Goal: Task Accomplishment & Management: Complete application form

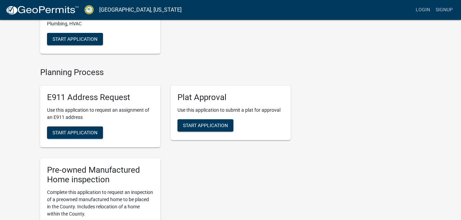
scroll to position [506, 0]
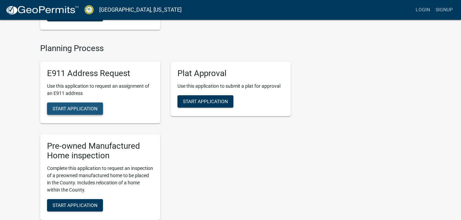
click at [81, 111] on span "Start Application" at bounding box center [75, 108] width 45 height 5
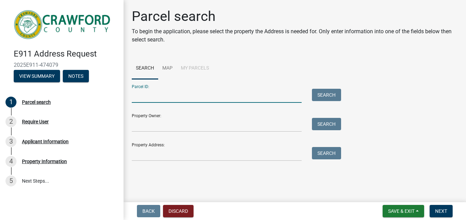
click at [152, 95] on input "Parcel ID:" at bounding box center [217, 96] width 170 height 14
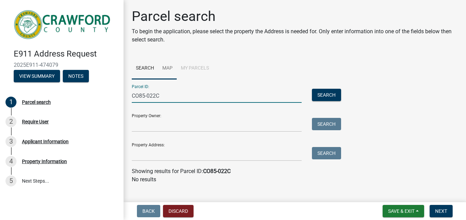
type input "CO85-022C"
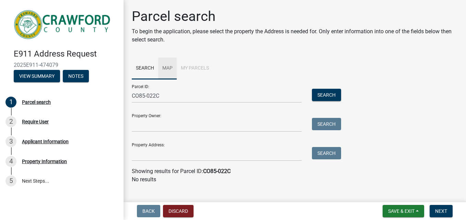
click at [167, 68] on link "Map" at bounding box center [167, 69] width 19 height 22
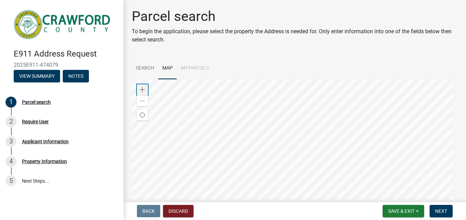
click at [142, 90] on span at bounding box center [142, 89] width 5 height 5
click at [355, 195] on div at bounding box center [295, 165] width 326 height 172
click at [341, 152] on div at bounding box center [295, 165] width 326 height 172
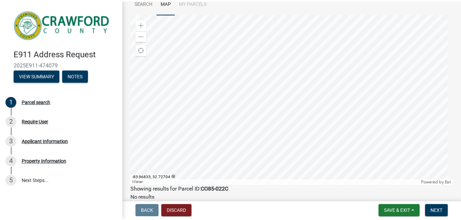
scroll to position [73, 0]
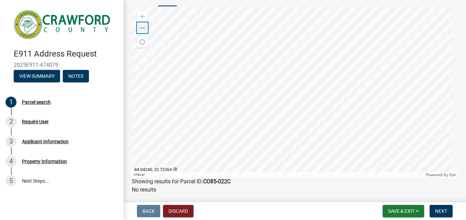
click at [144, 28] on span at bounding box center [142, 27] width 5 height 5
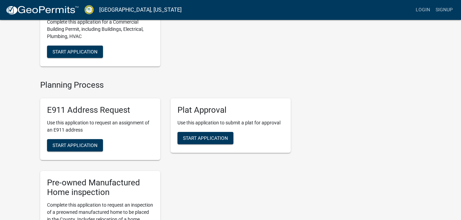
scroll to position [474, 0]
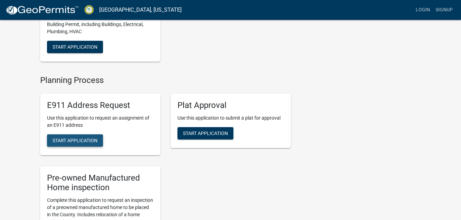
click at [71, 143] on span "Start Application" at bounding box center [75, 140] width 45 height 5
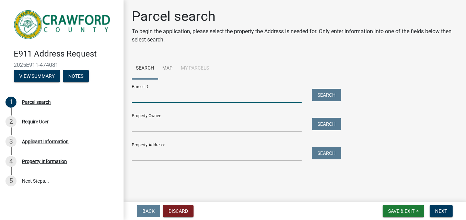
click at [157, 97] on input "Parcel ID:" at bounding box center [217, 96] width 170 height 14
click at [324, 96] on button "Search" at bounding box center [326, 95] width 29 height 12
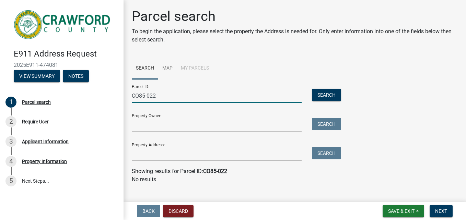
click at [147, 94] on input "CO85-022" at bounding box center [217, 96] width 170 height 14
click at [324, 94] on button "Search" at bounding box center [326, 95] width 29 height 12
click at [197, 99] on input "CO85022" at bounding box center [217, 96] width 170 height 14
type input "C"
click at [171, 125] on input "Property Owner:" at bounding box center [217, 125] width 170 height 14
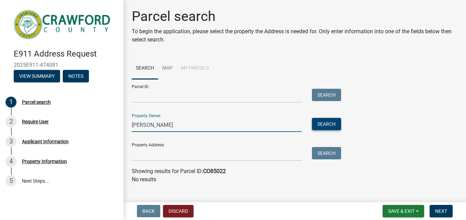
click at [329, 124] on button "Search" at bounding box center [326, 124] width 29 height 12
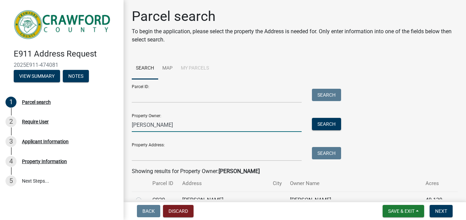
click at [220, 130] on input "Sue" at bounding box center [217, 125] width 170 height 14
type input "Sue Young"
click at [324, 124] on button "Search" at bounding box center [326, 124] width 29 height 12
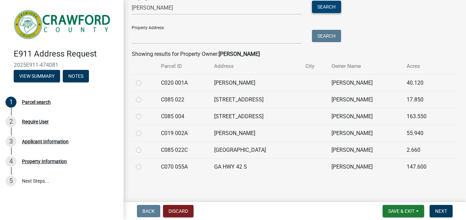
scroll to position [120, 0]
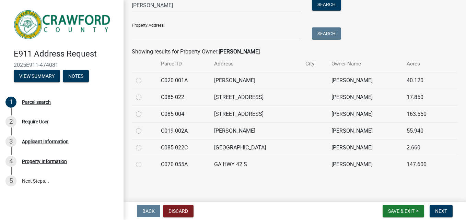
click at [144, 144] on label at bounding box center [144, 144] width 0 height 0
click at [144, 148] on 022C "radio" at bounding box center [146, 146] width 4 height 4
radio 022C "true"
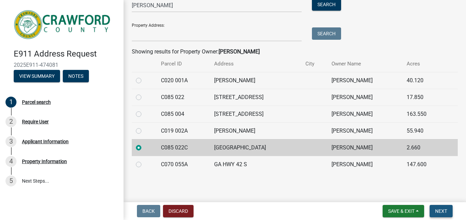
click at [437, 210] on span "Next" at bounding box center [441, 211] width 12 height 5
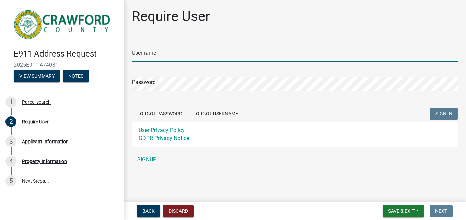
type input "KTYoung"
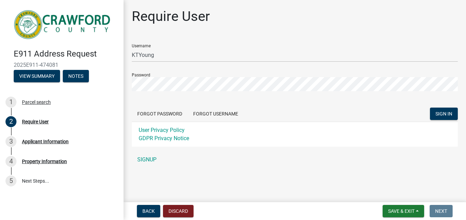
click at [303, 121] on div "Forgot Password Forgot Username SIGN IN" at bounding box center [295, 115] width 326 height 14
click at [440, 114] on span "SIGN IN" at bounding box center [444, 113] width 17 height 5
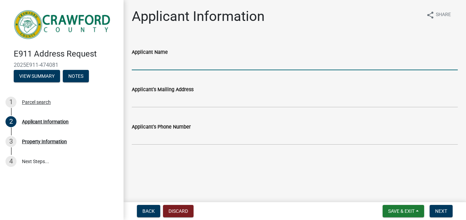
click at [199, 67] on input "Applicant Name" at bounding box center [295, 63] width 326 height 14
type input "Kenneth Young"
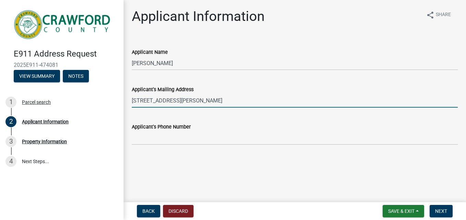
click at [190, 101] on input "1980 Rowell Road" at bounding box center [295, 101] width 326 height 14
type input "1980 Rowell Road, Roberta, GA 31078"
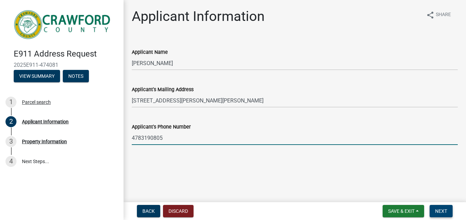
type input "4783190805"
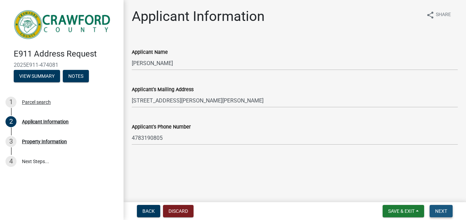
click at [446, 209] on span "Next" at bounding box center [441, 211] width 12 height 5
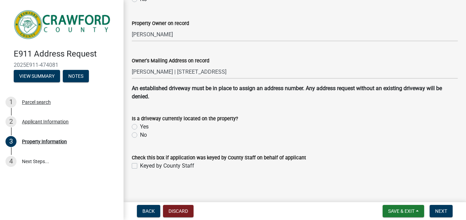
scroll to position [180, 0]
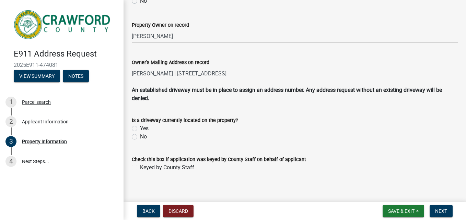
click at [140, 129] on label "Yes" at bounding box center [144, 129] width 9 height 8
click at [140, 129] on input "Yes" at bounding box center [142, 127] width 4 height 4
radio input "true"
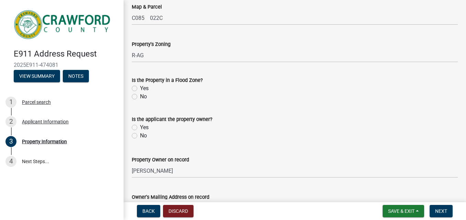
scroll to position [43, 0]
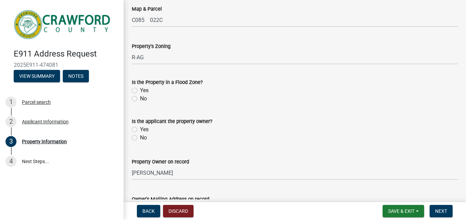
click at [140, 100] on label "No" at bounding box center [143, 99] width 7 height 8
click at [140, 99] on input "No" at bounding box center [142, 97] width 4 height 4
radio input "true"
click at [140, 138] on label "No" at bounding box center [143, 138] width 7 height 8
click at [140, 138] on input "No" at bounding box center [142, 136] width 4 height 4
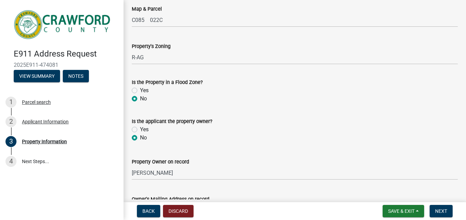
radio input "true"
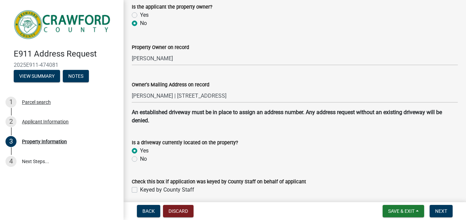
scroll to position [185, 0]
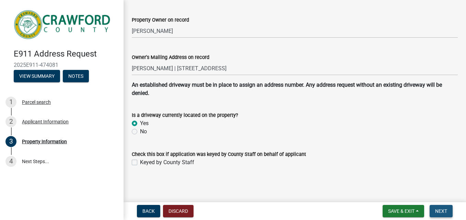
click at [440, 212] on span "Next" at bounding box center [441, 211] width 12 height 5
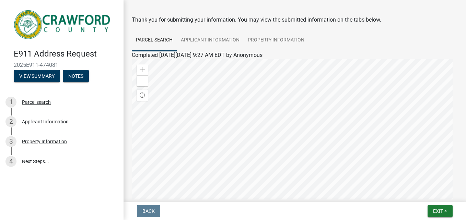
scroll to position [0, 0]
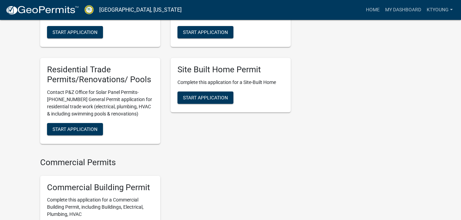
scroll to position [411, 0]
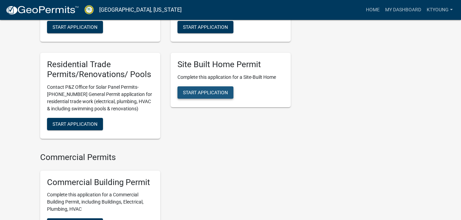
click at [223, 95] on span "Start Application" at bounding box center [205, 92] width 45 height 5
